Goal: Communication & Community: Answer question/provide support

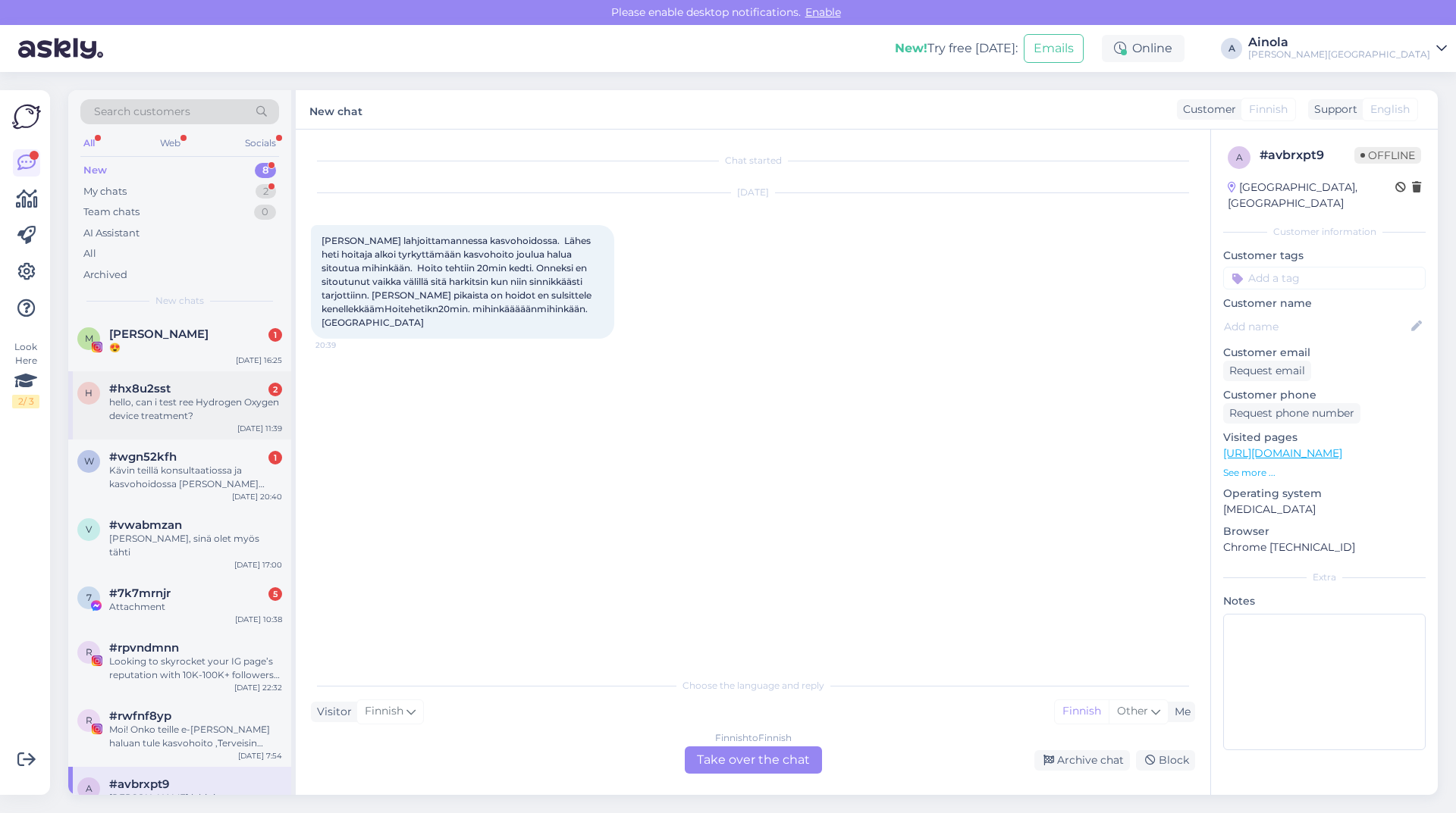
click at [181, 426] on div "h #hx8u2sst 2 hello, can i test ree Hydrogen Oxygen device treatment? [DATE] 11…" at bounding box center [180, 405] width 222 height 68
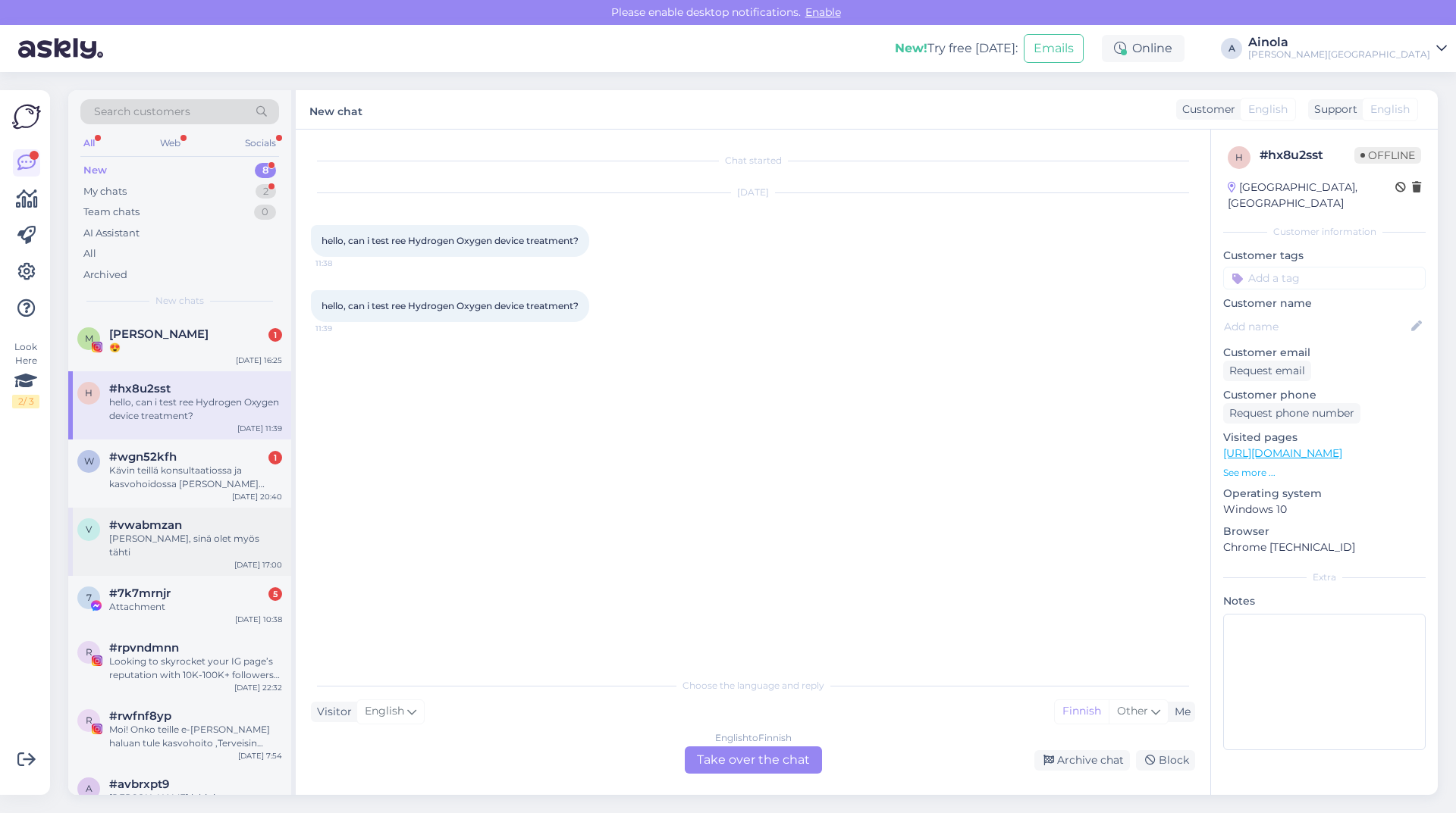
click at [194, 512] on div "v #vwabmzan [PERSON_NAME], sinä olet myös tähti [DATE] 17:00" at bounding box center [180, 542] width 222 height 68
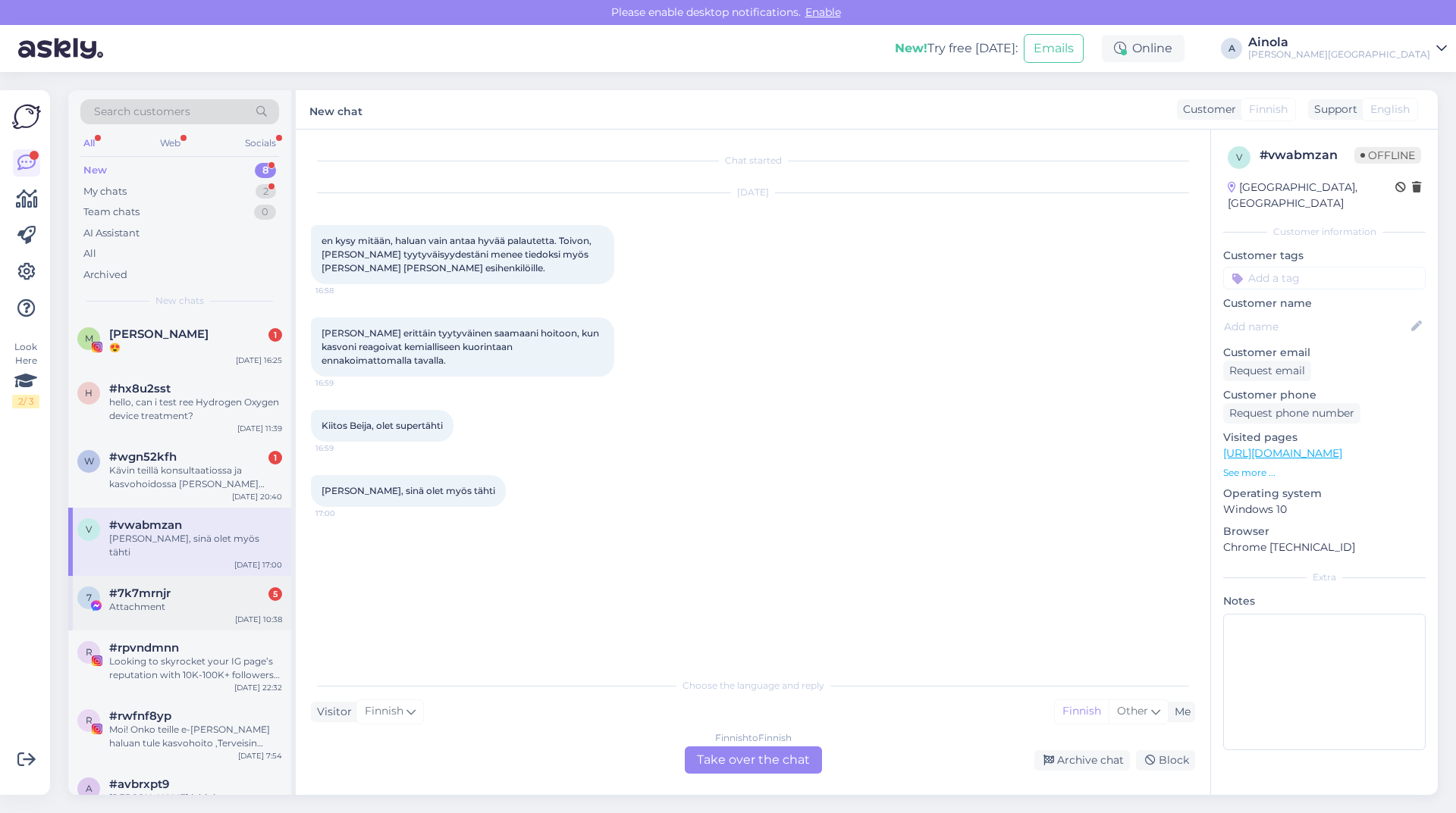
click at [192, 587] on div "#7k7mrnjr 5" at bounding box center [196, 594] width 173 height 14
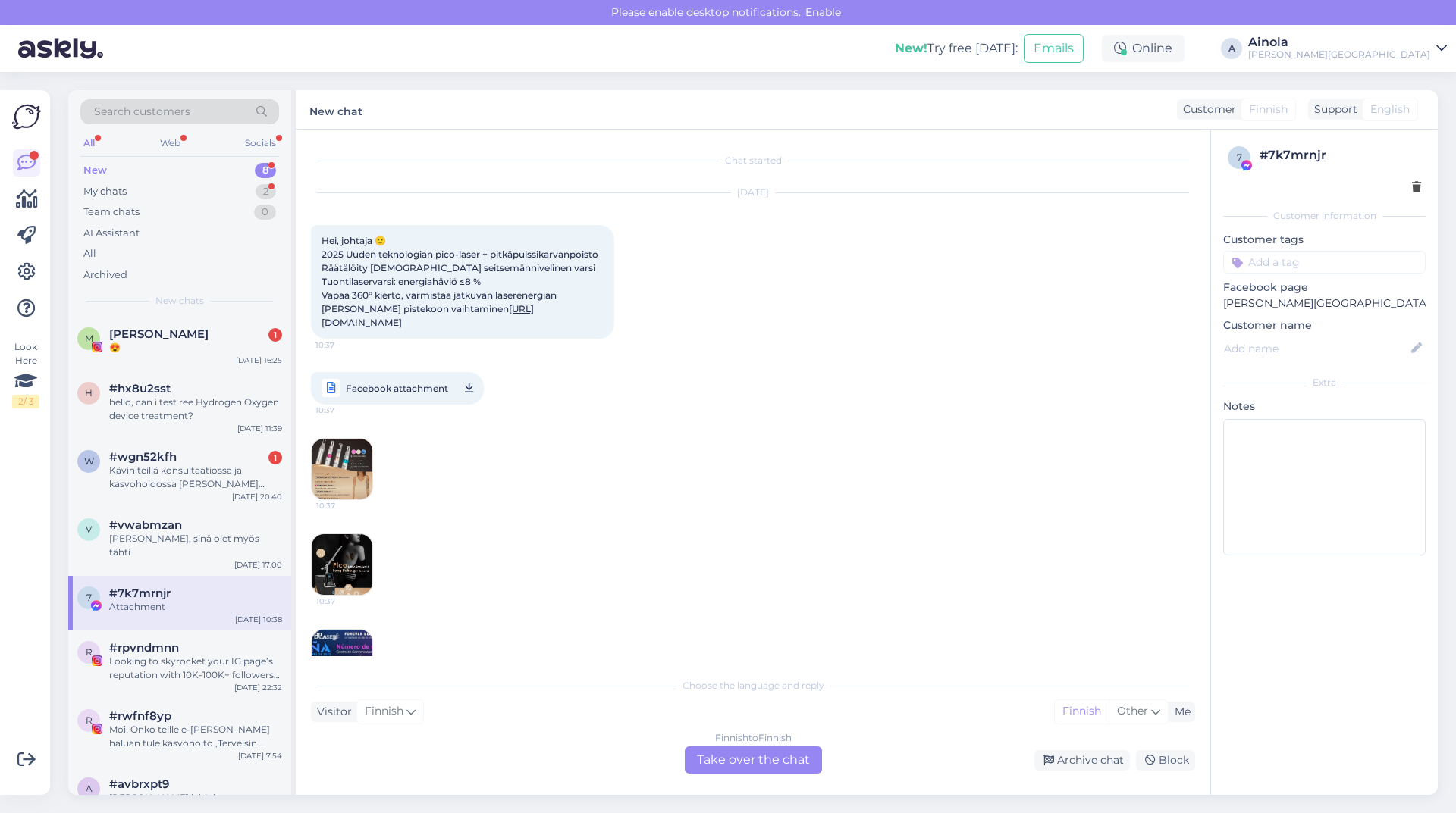
scroll to position [117, 0]
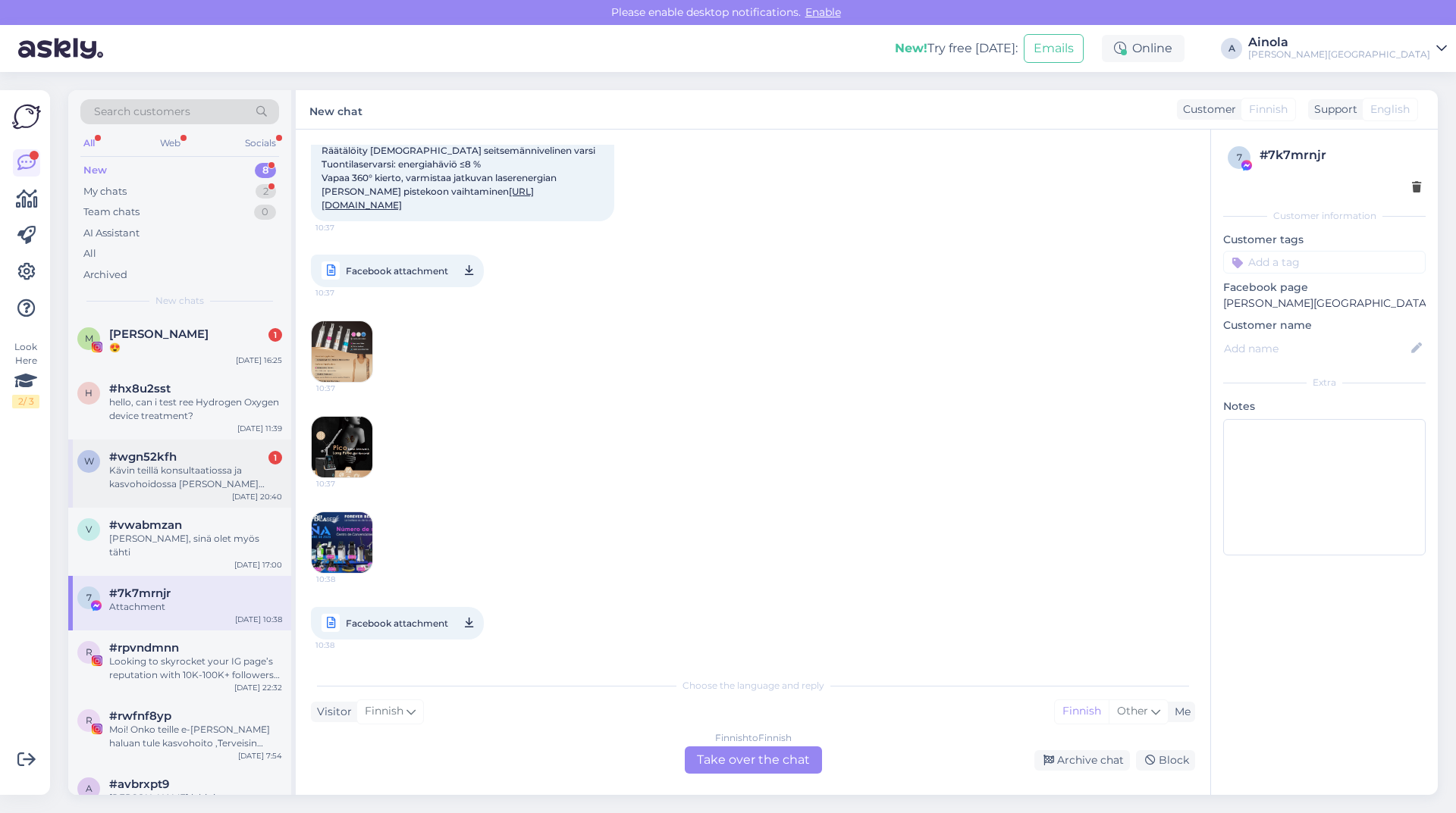
click at [230, 444] on div "w #wgn52kfh 1 Kävin teillä konsultaatiossa ja kasvohoidossa [PERSON_NAME] tarjo…" at bounding box center [180, 474] width 222 height 68
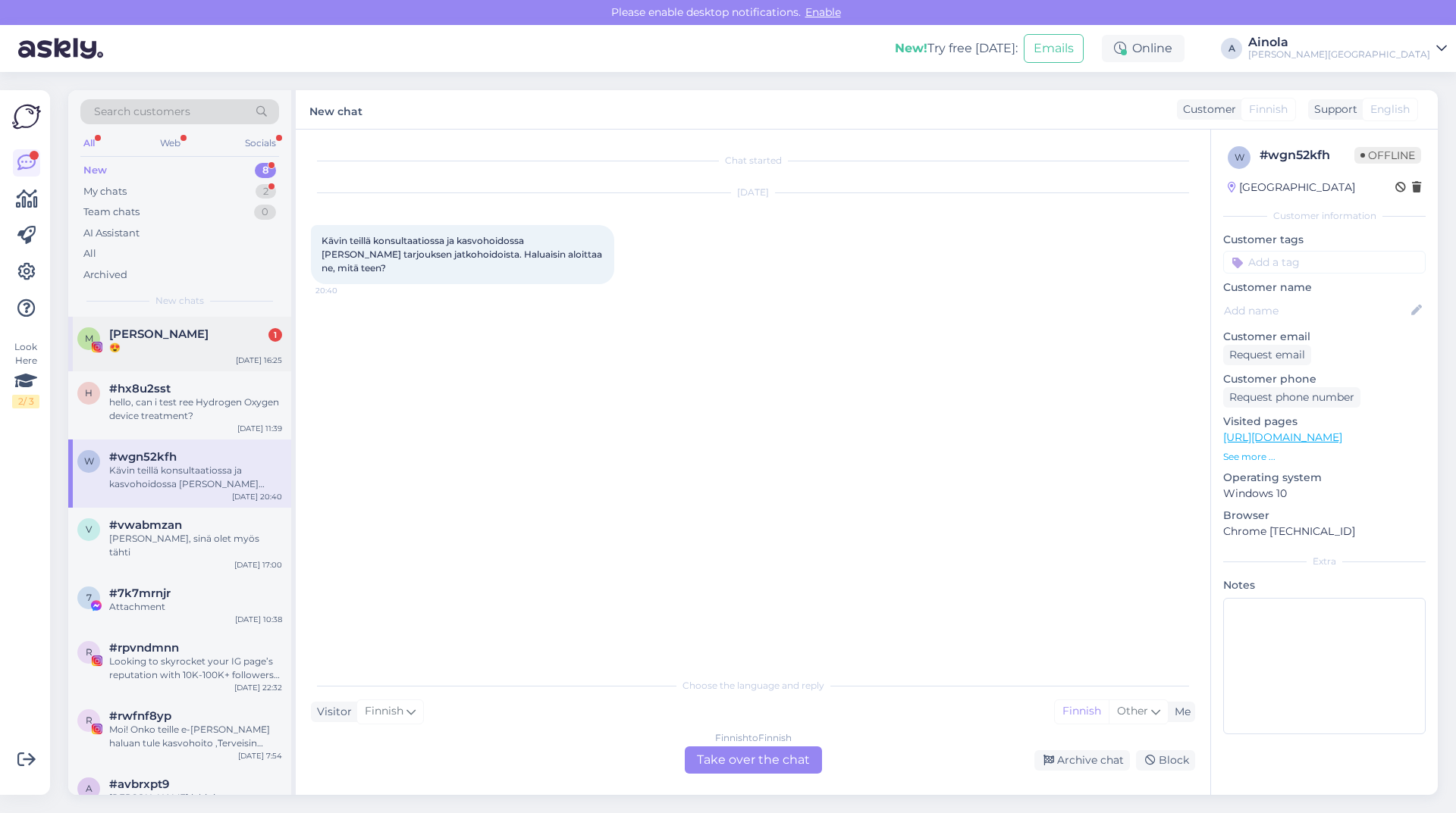
click at [194, 344] on div "😍" at bounding box center [196, 348] width 173 height 14
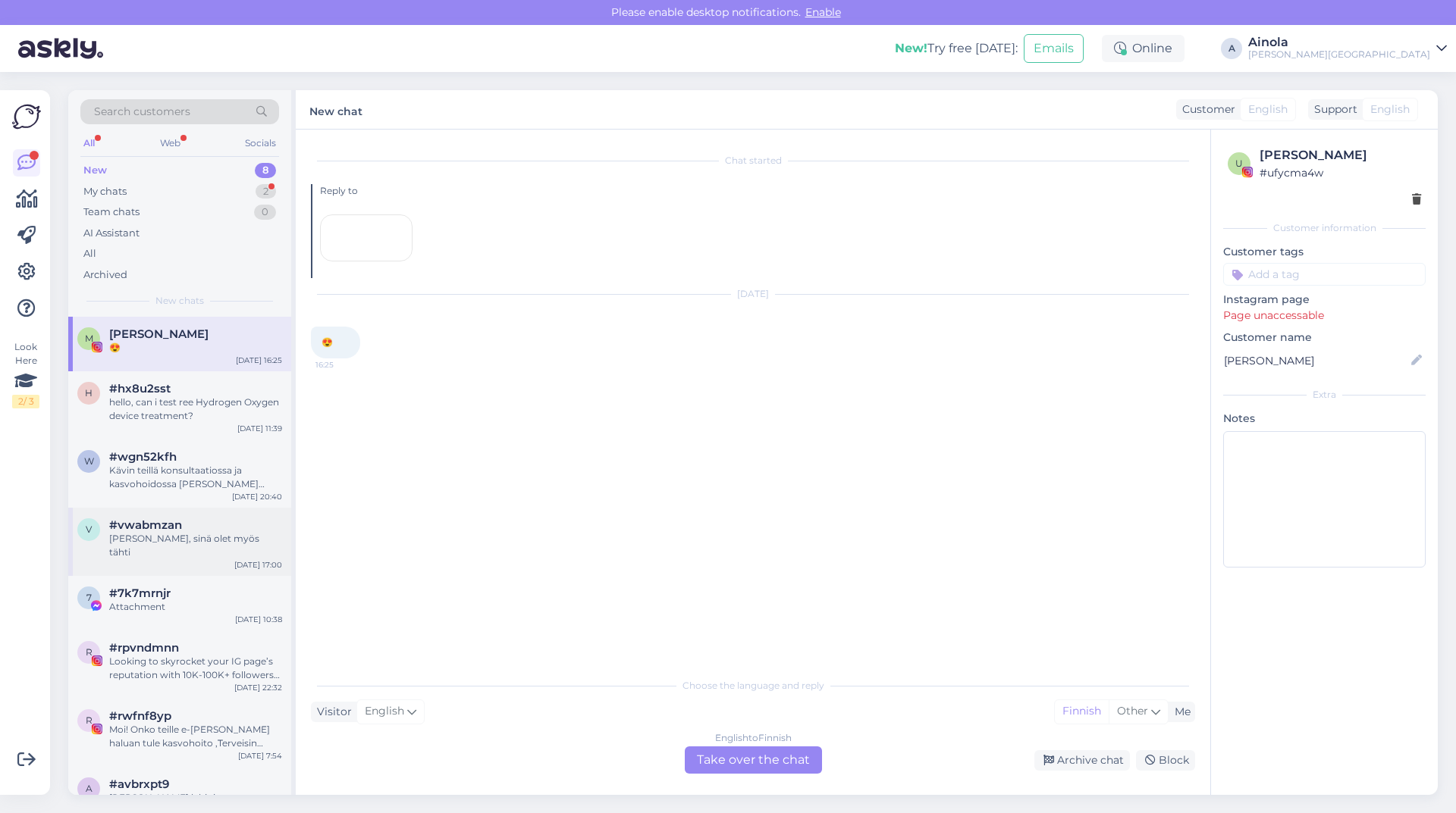
click at [130, 540] on div "[PERSON_NAME], sinä olet myös tähti" at bounding box center [196, 545] width 173 height 27
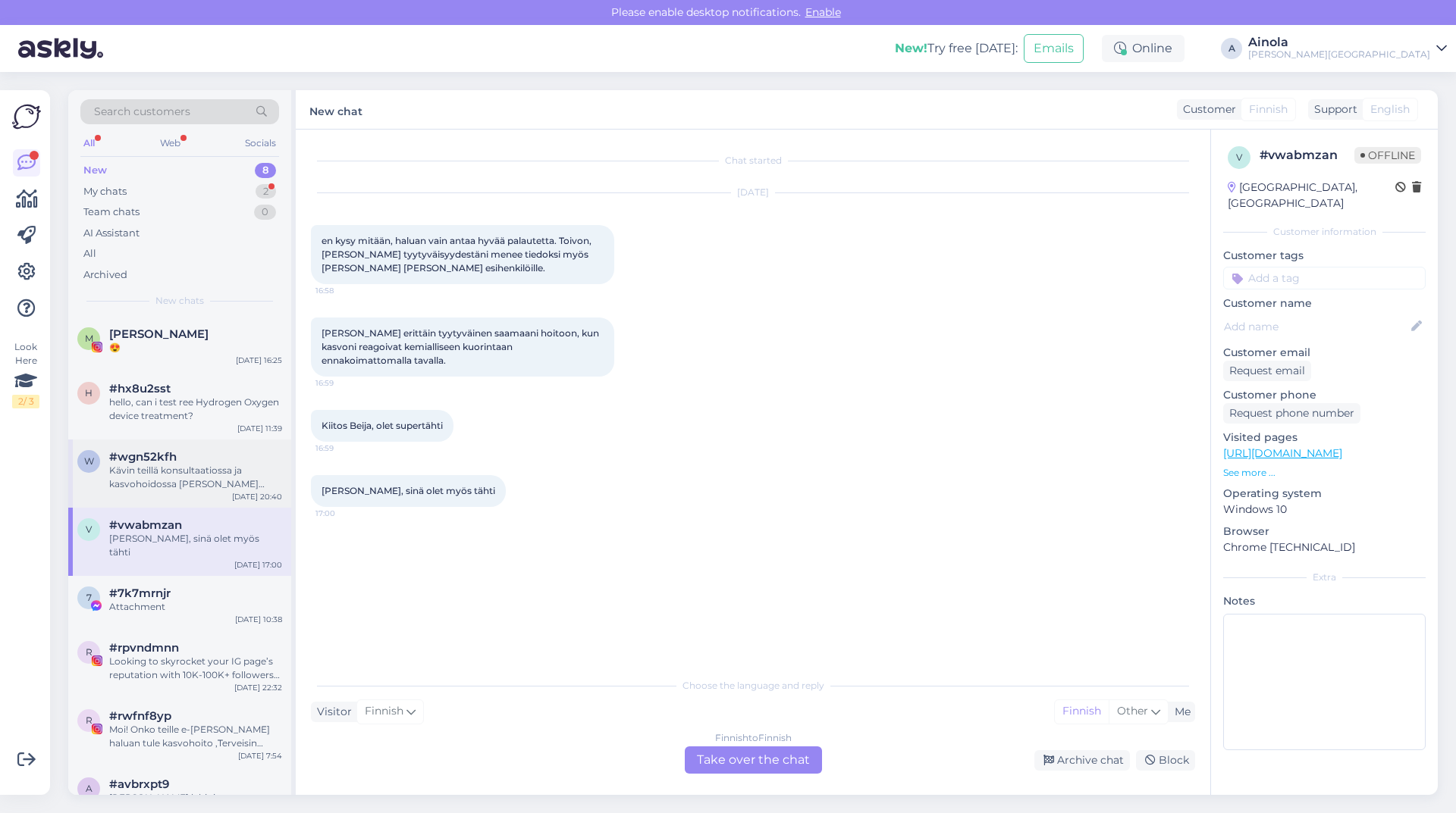
click at [152, 487] on div "Kävin teillä konsultaatiossa ja kasvohoidossa [PERSON_NAME] tarjouksen jatkohoi…" at bounding box center [196, 476] width 173 height 27
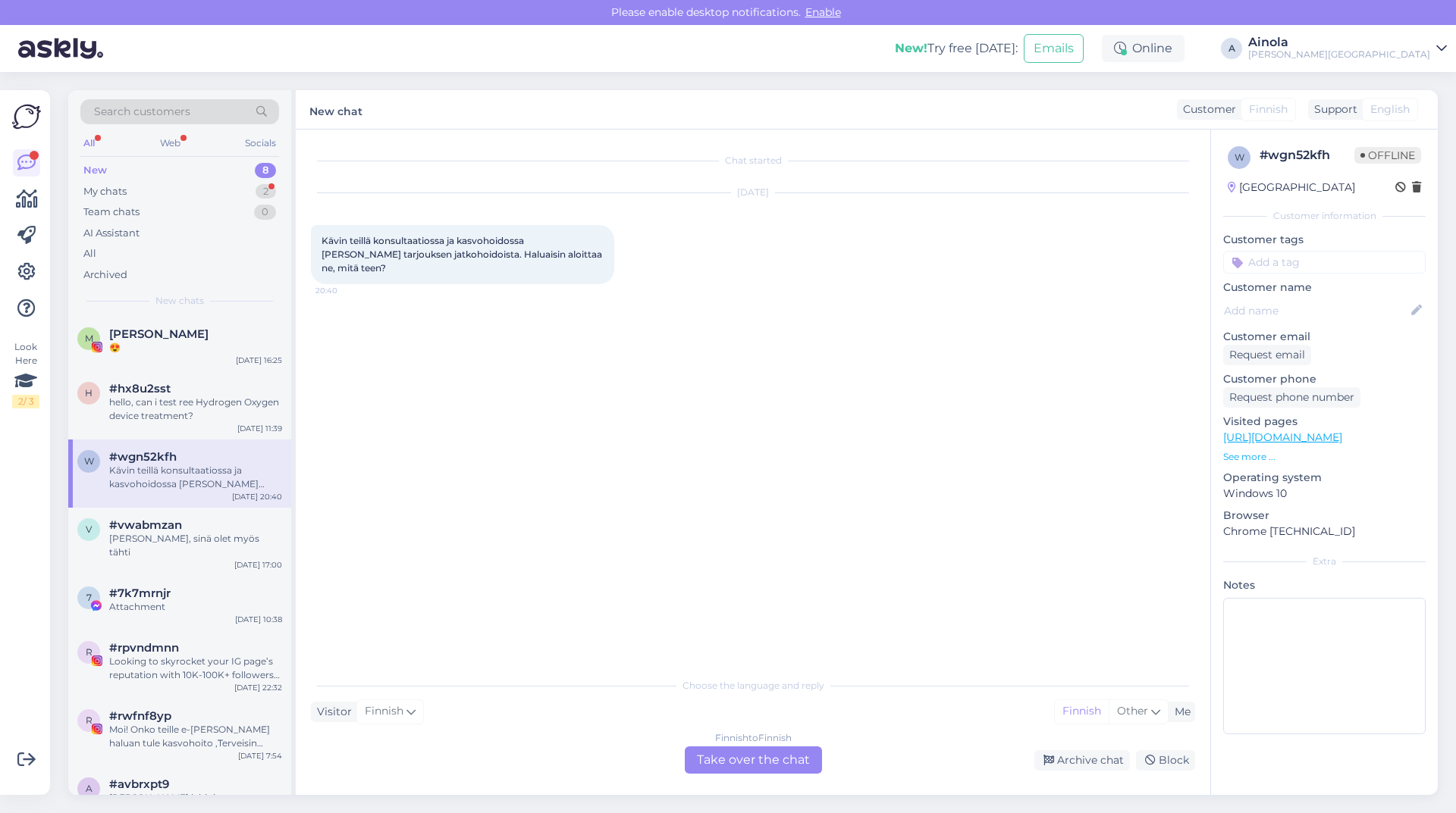
click at [788, 752] on div "Finnish to Finnish Take over the chat" at bounding box center [753, 759] width 137 height 27
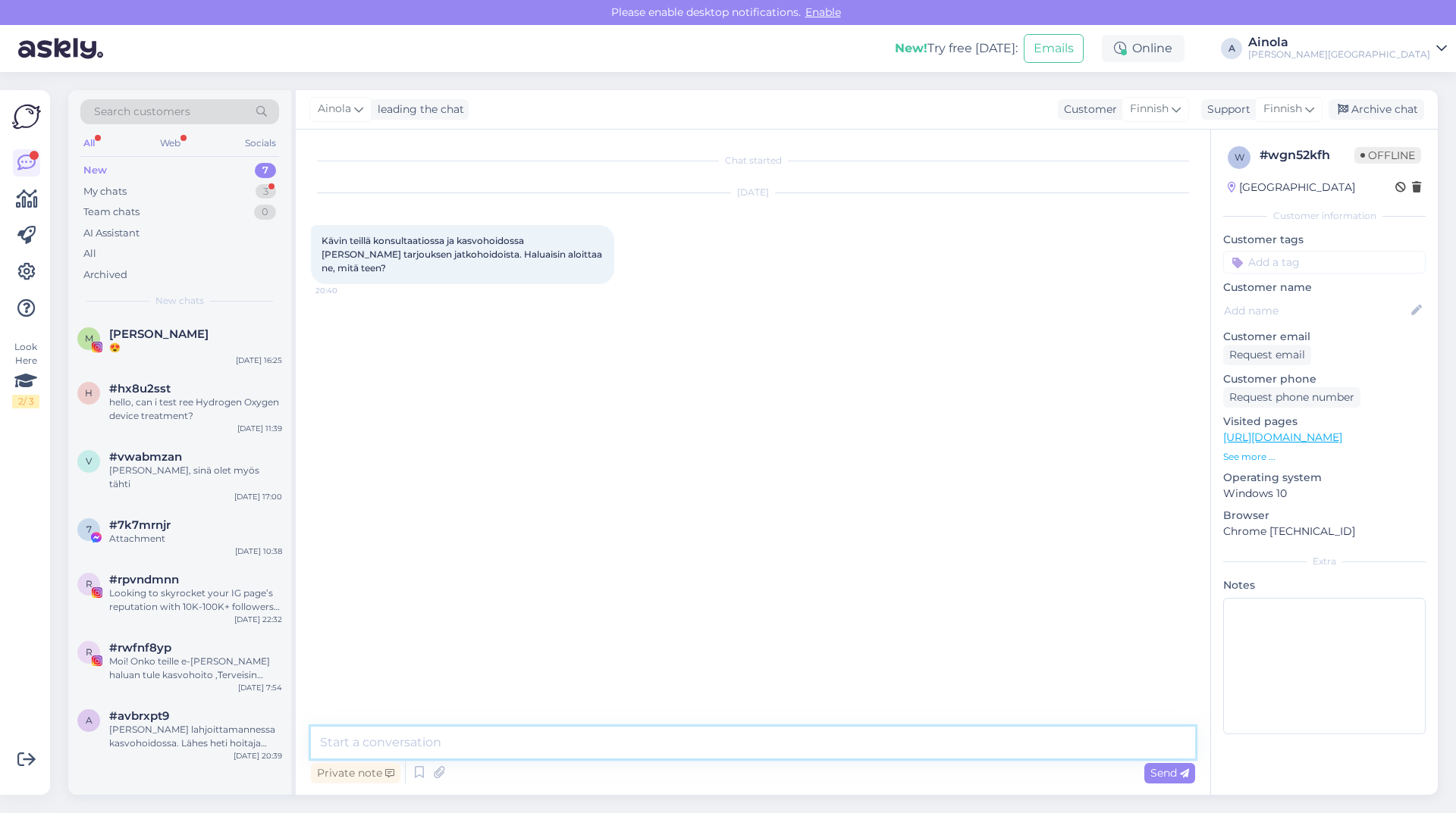
click at [380, 736] on textarea at bounding box center [753, 743] width 884 height 32
type textarea "Hei ja kiitos viest"
